Goal: Task Accomplishment & Management: Manage account settings

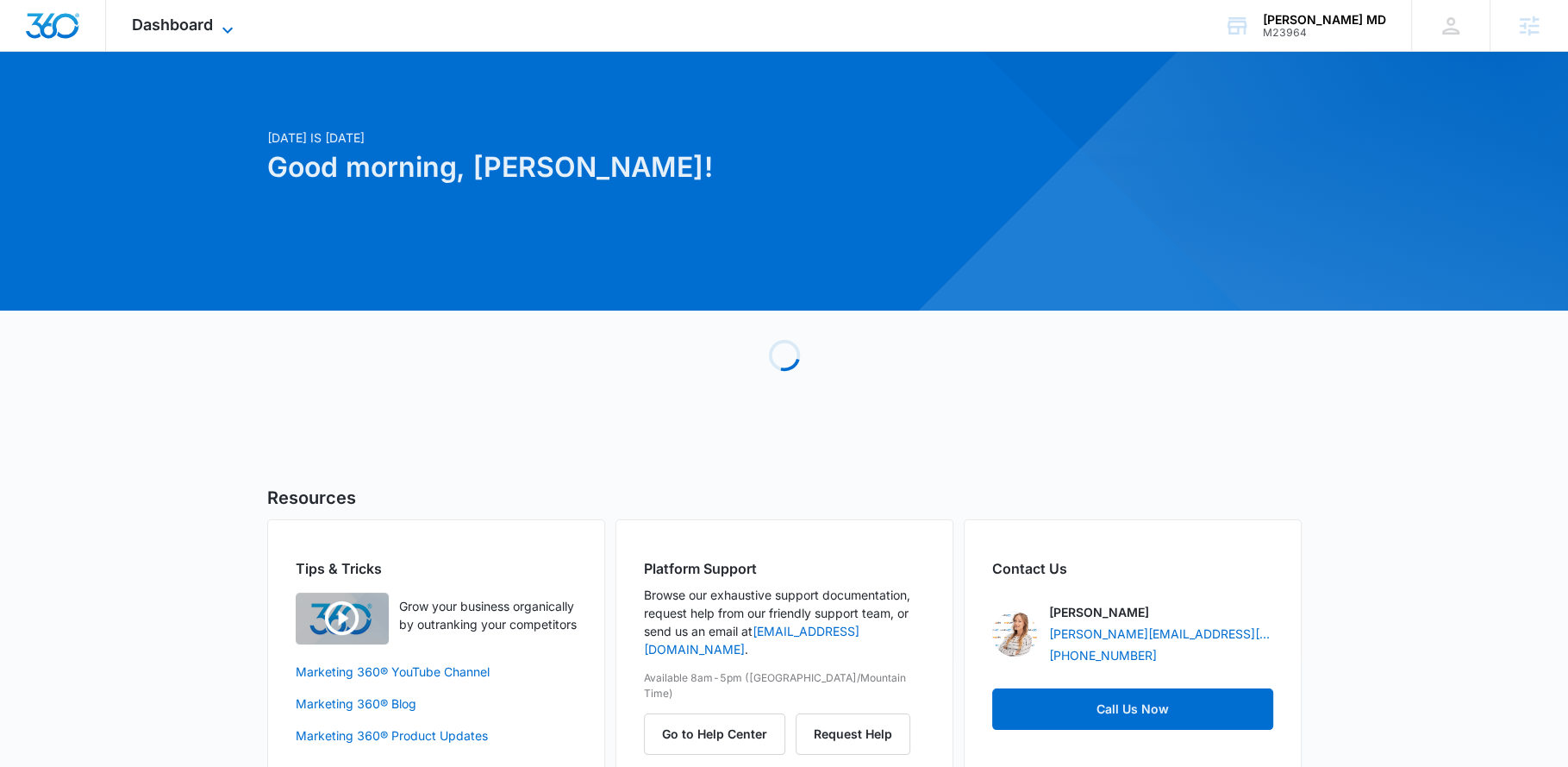
click at [211, 18] on span "Dashboard" at bounding box center [172, 24] width 81 height 18
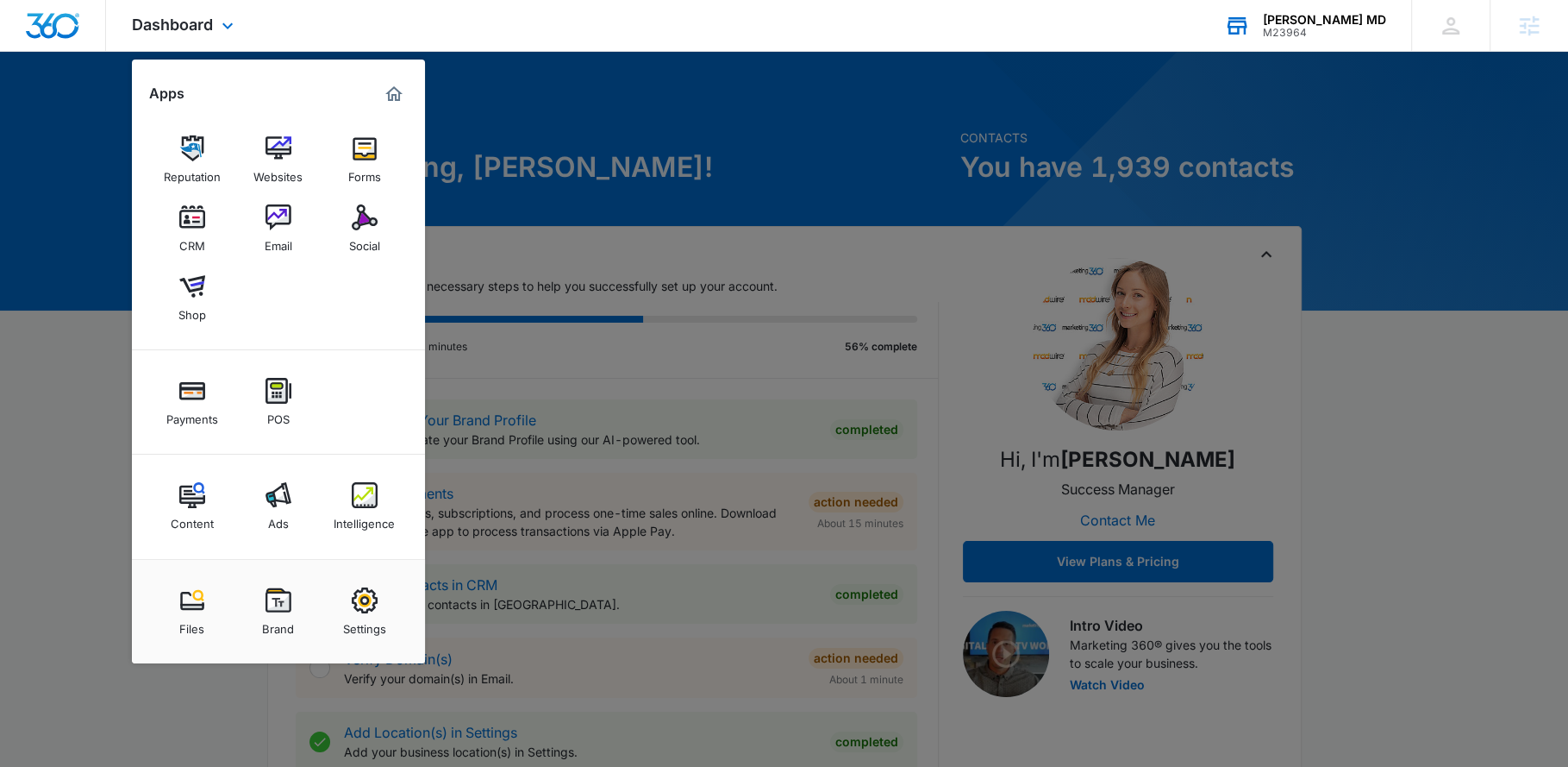
click at [1298, 44] on div "Ramin Farboud MD M23964 Your Accounts View All" at bounding box center [1305, 25] width 213 height 51
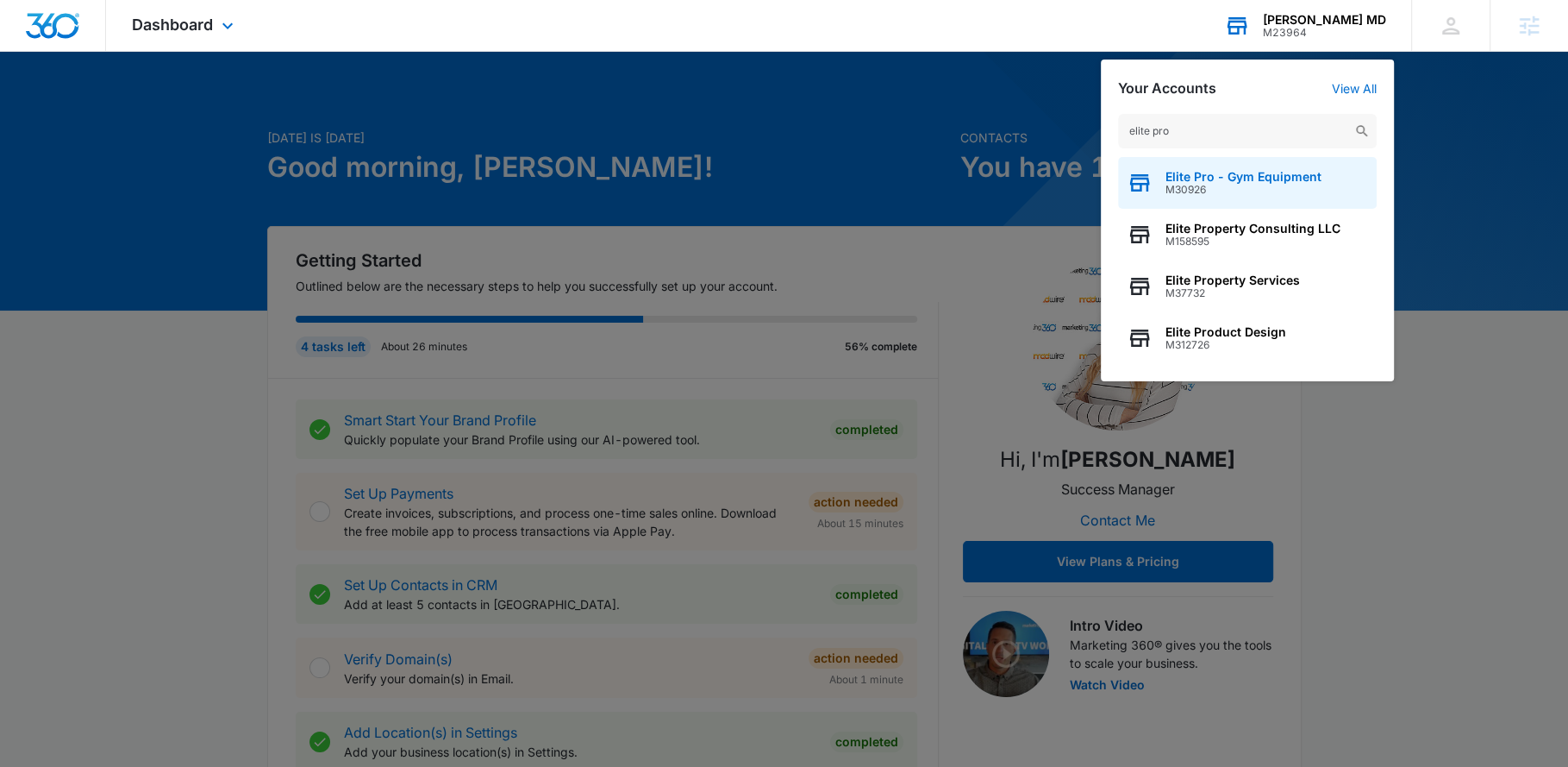
type input "elite pro"
click at [1280, 189] on span "M30926" at bounding box center [1244, 190] width 156 height 12
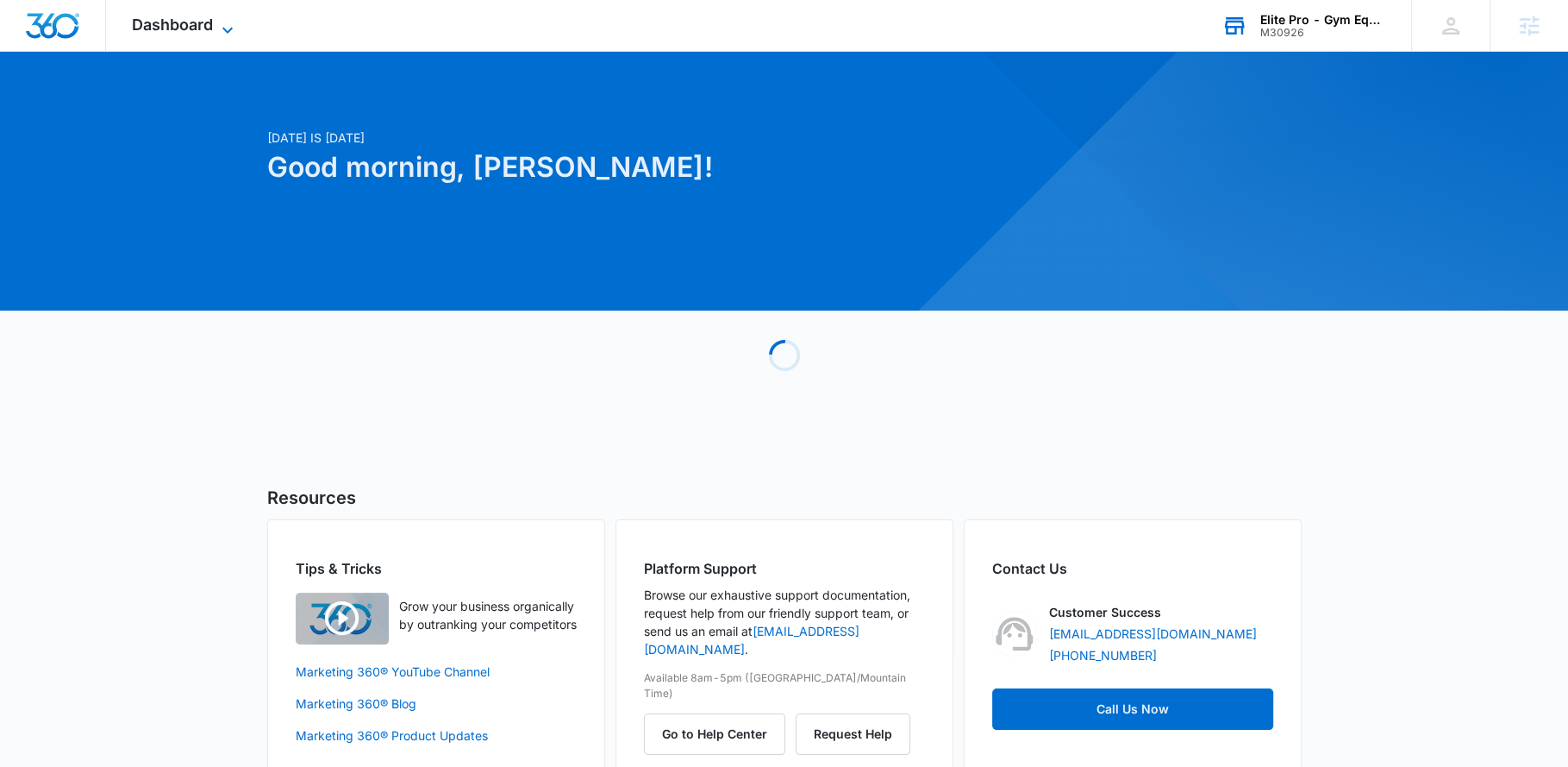
click at [224, 25] on icon at bounding box center [227, 29] width 20 height 20
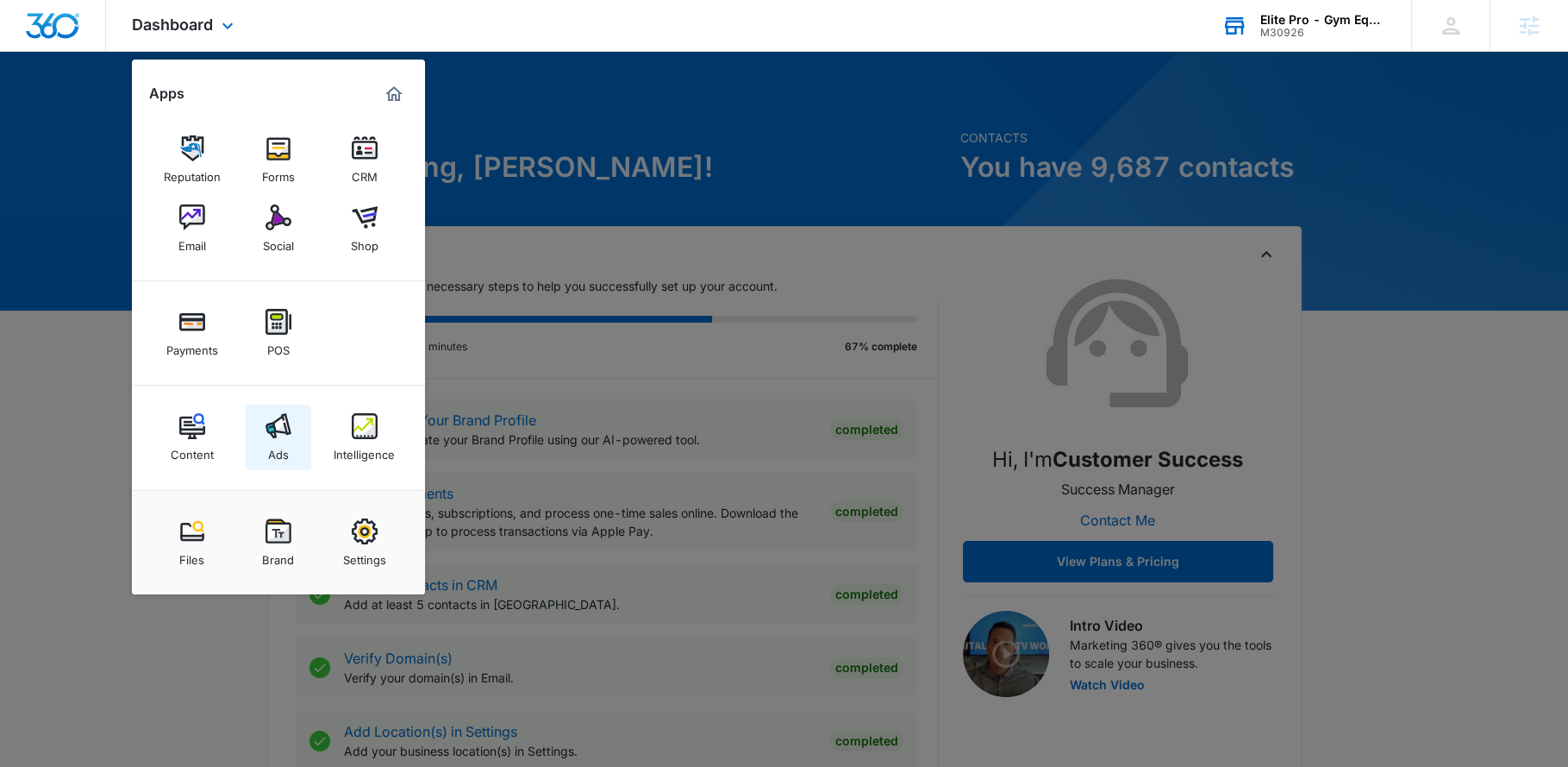
click at [303, 431] on link "Ads" at bounding box center [278, 436] width 65 height 65
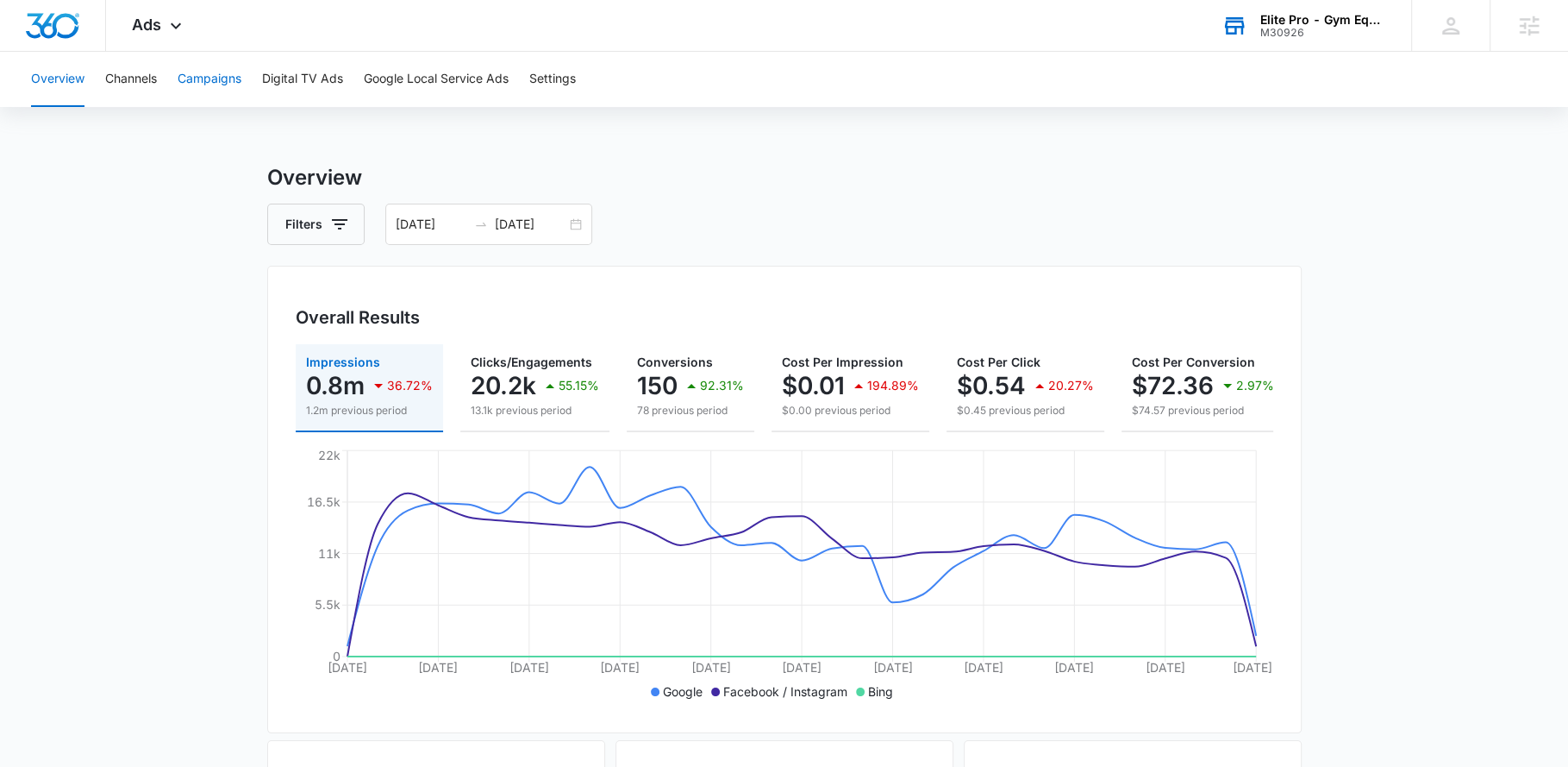
click at [195, 78] on button "Campaigns" at bounding box center [210, 79] width 64 height 55
click at [313, 210] on button "Filters" at bounding box center [316, 224] width 97 height 42
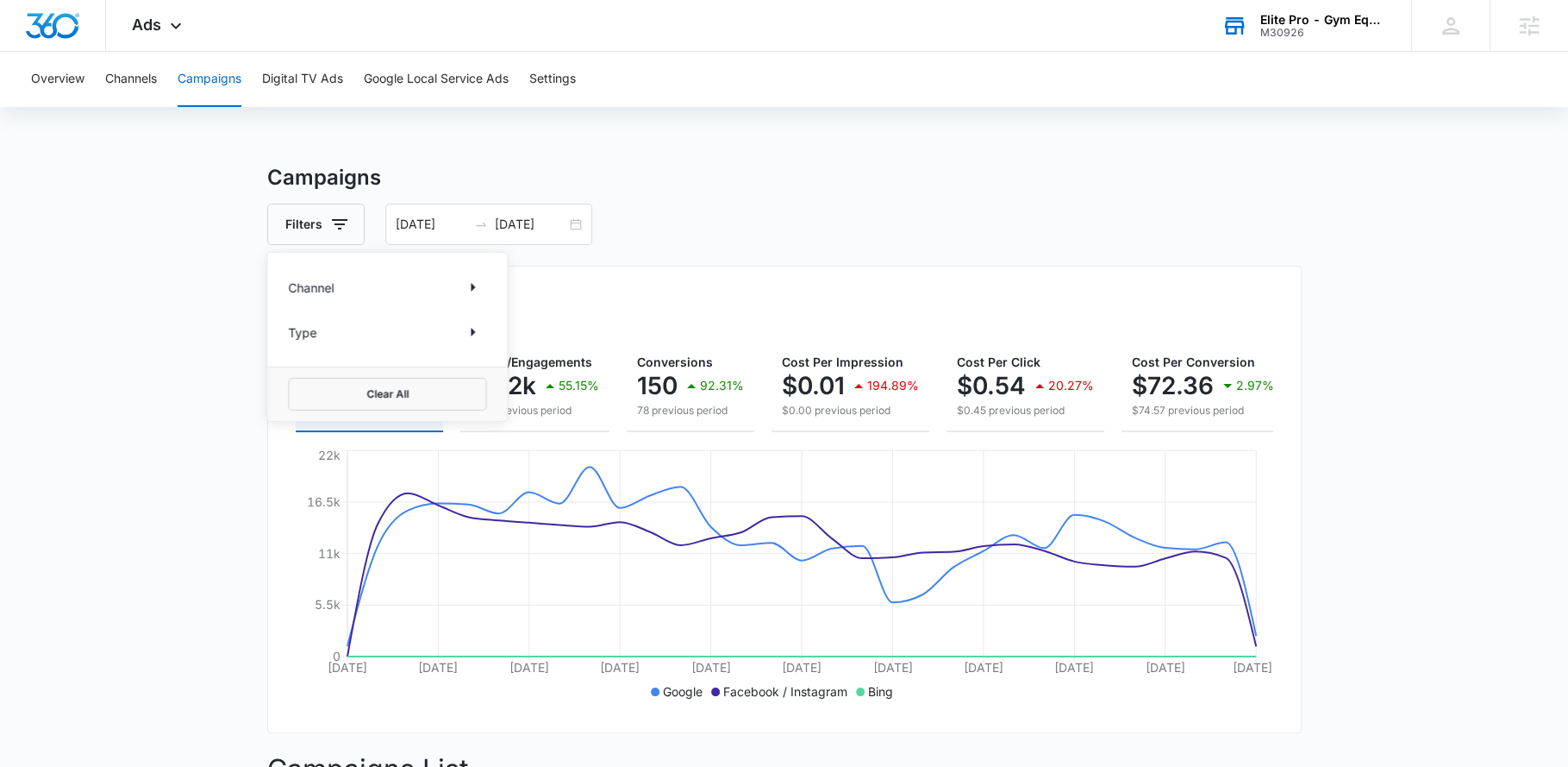
click at [332, 269] on div "Channel Type" at bounding box center [387, 309] width 240 height 114
click at [485, 291] on button "Show Channel filters" at bounding box center [472, 287] width 27 height 27
click at [350, 377] on label "Facebook / Instagram" at bounding box center [387, 373] width 198 height 18
click at [289, 373] on input "Facebook / Instagram" at bounding box center [288, 372] width 1 height 1
checkbox input "true"
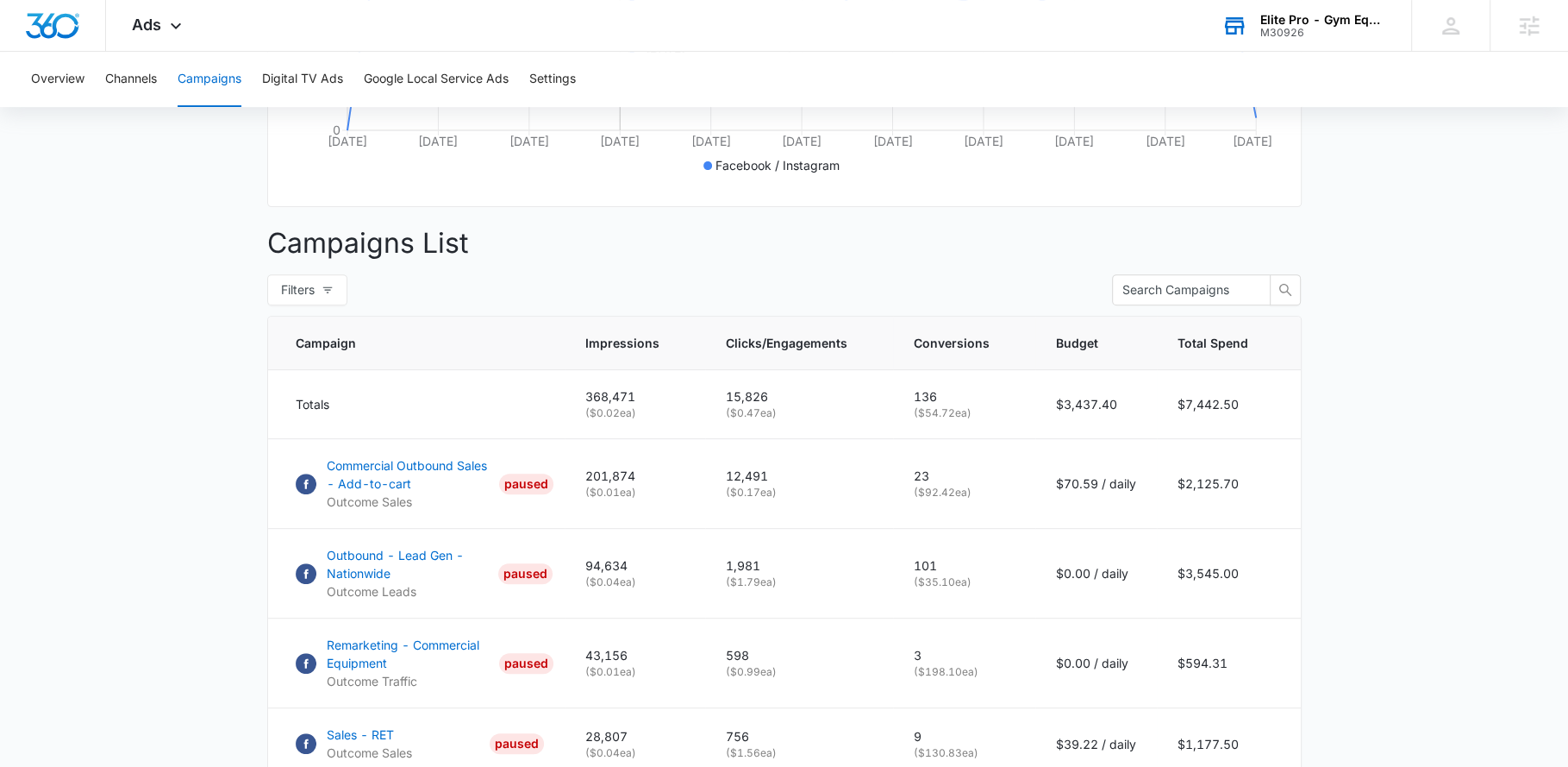
scroll to position [644, 0]
